Goal: Transaction & Acquisition: Download file/media

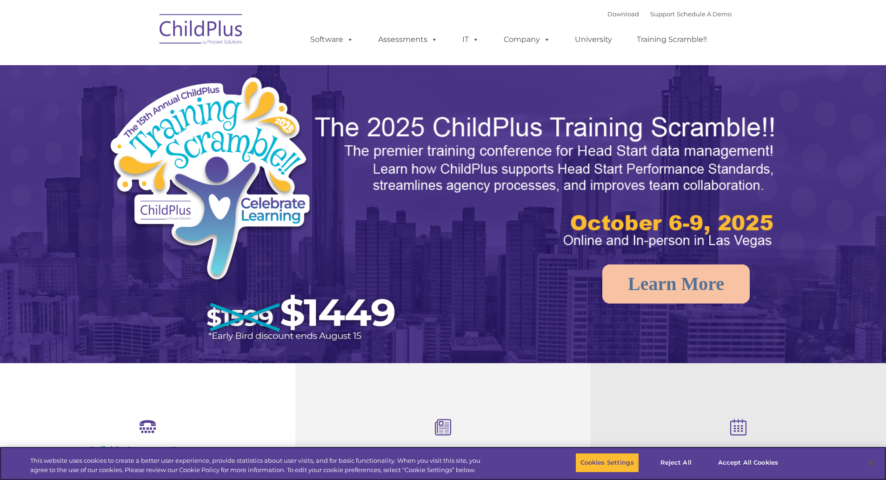
select select "MEDIUM"
click at [618, 15] on link "Download" at bounding box center [624, 13] width 32 height 7
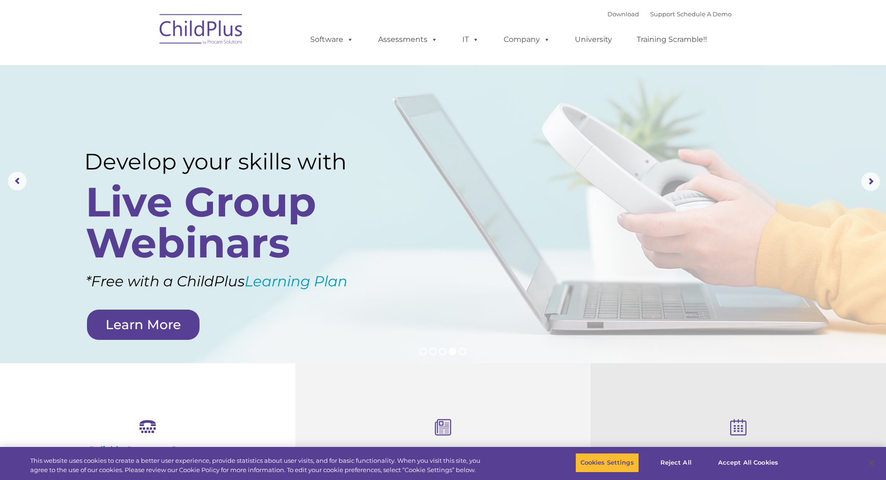
click at [249, 41] on div "Download Support | Schedule A Demo  MENU MENU Software ChildPlus: The original…" at bounding box center [443, 32] width 577 height 51
click at [277, 30] on div "Download Support | Schedule A Demo  MENU MENU Software ChildPlus: The original…" at bounding box center [443, 32] width 577 height 51
click at [20, 183] on rs-arrow at bounding box center [17, 181] width 19 height 19
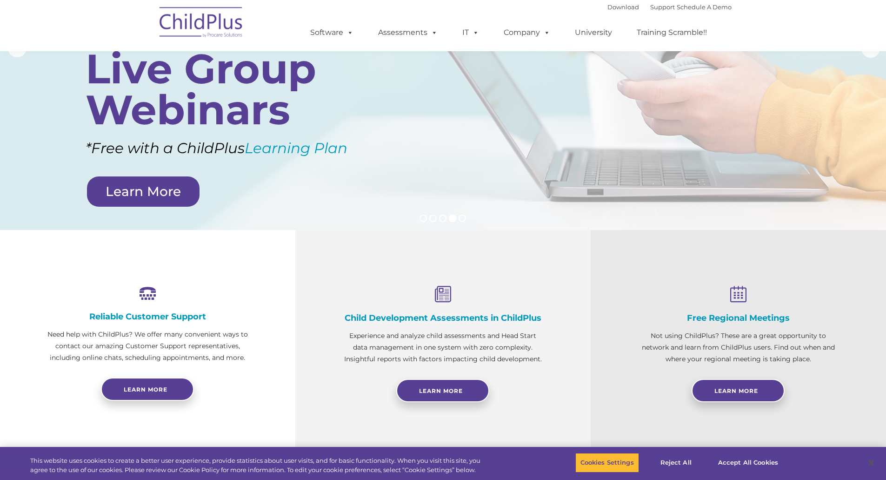
scroll to position [50, 0]
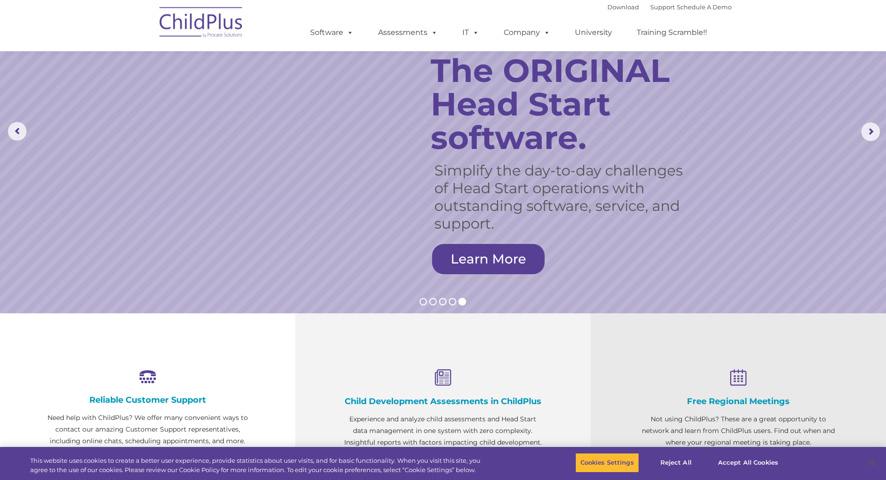
click at [215, 27] on img at bounding box center [201, 23] width 93 height 47
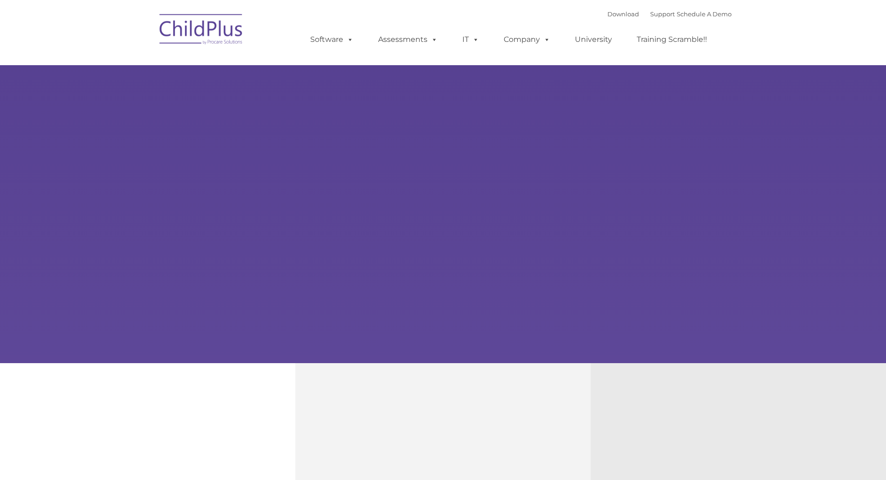
type input ""
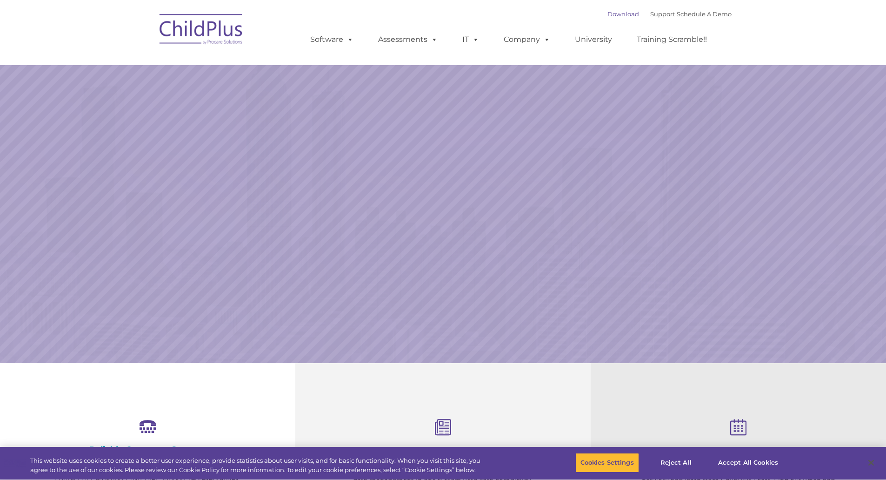
select select "MEDIUM"
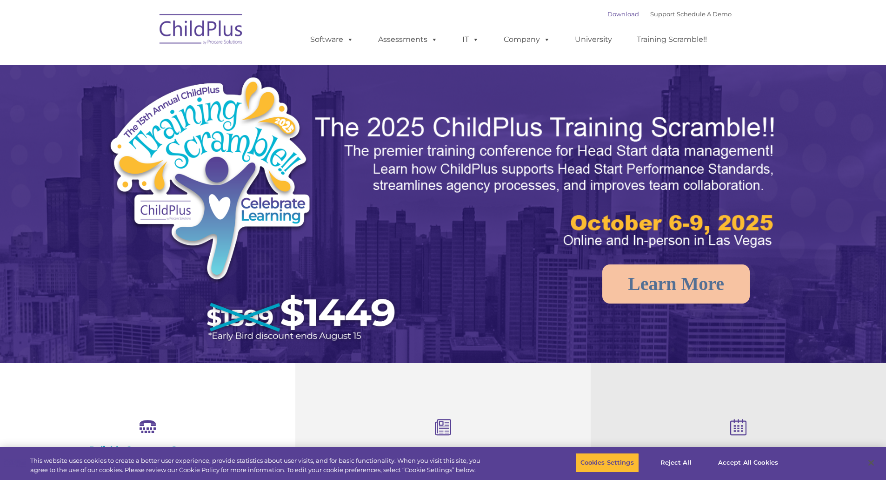
click at [612, 11] on link "Download" at bounding box center [624, 13] width 32 height 7
click at [18, 180] on rs-arrow at bounding box center [17, 181] width 19 height 19
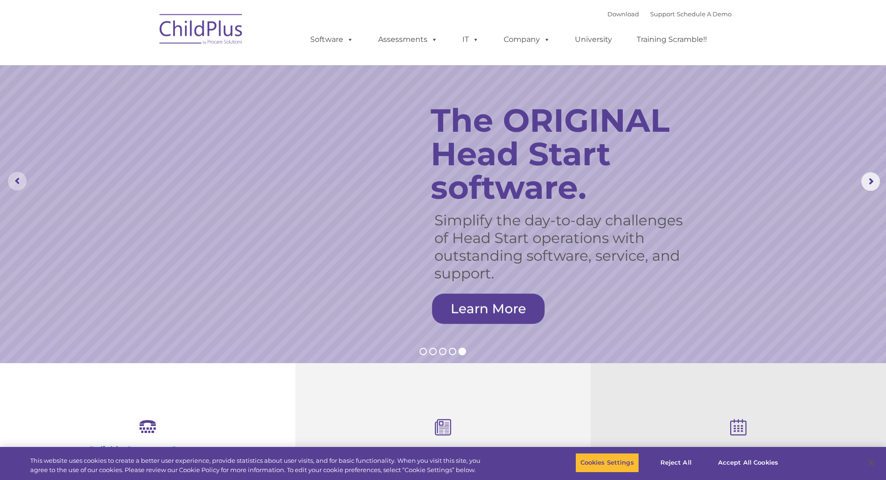
click at [17, 180] on rs-arrow at bounding box center [17, 181] width 19 height 19
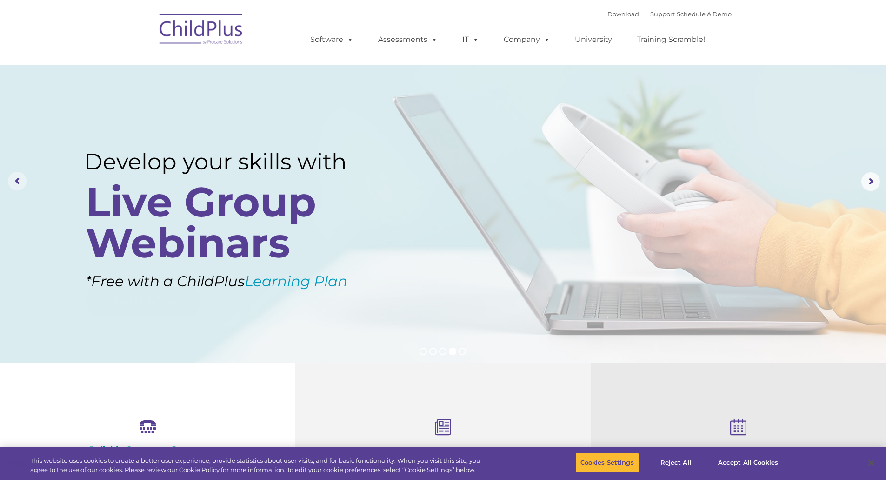
click at [17, 180] on rs-arrow at bounding box center [17, 181] width 19 height 19
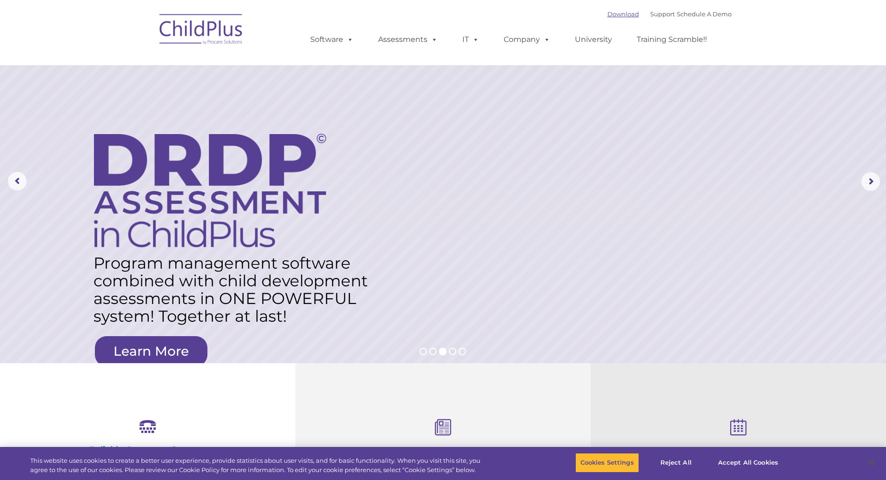
click at [611, 14] on link "Download" at bounding box center [624, 13] width 32 height 7
